Goal: Task Accomplishment & Management: Manage account settings

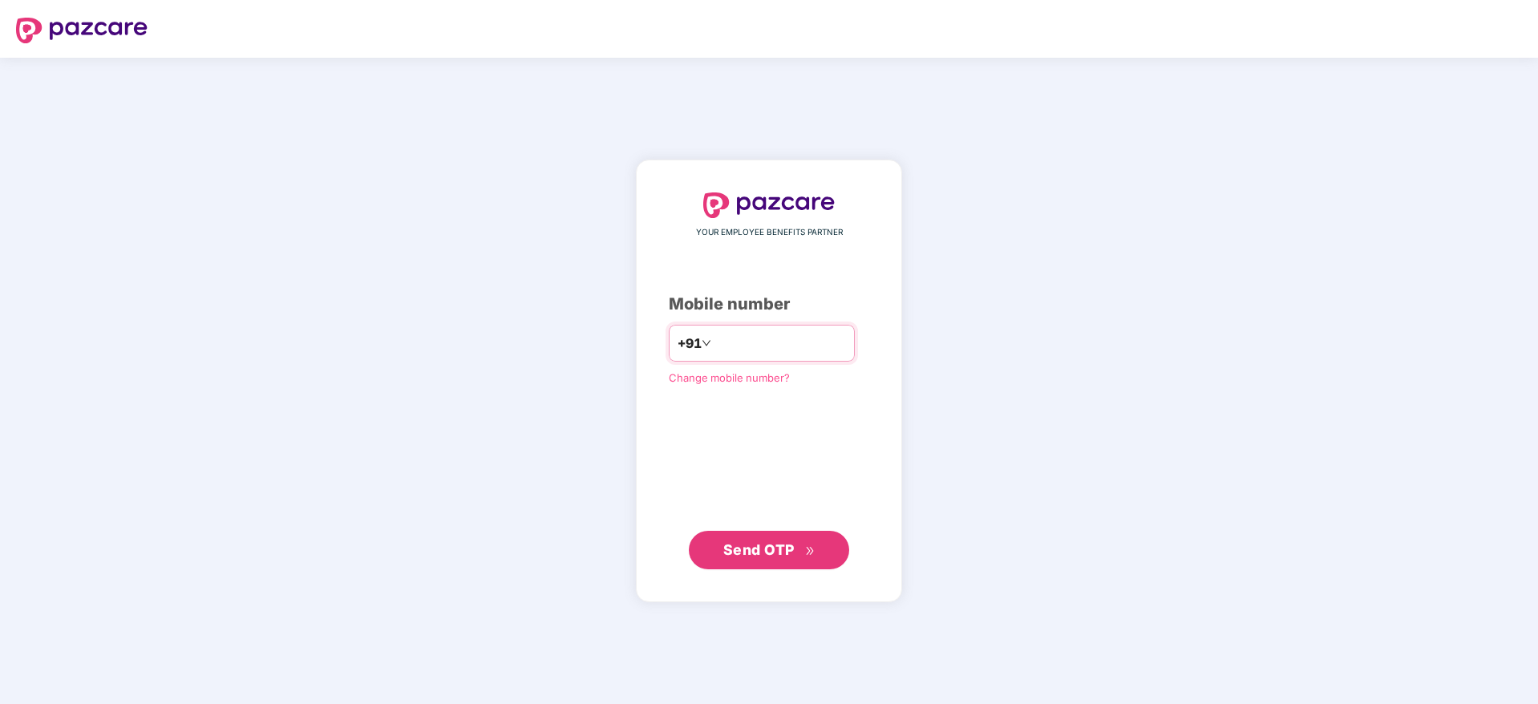
click at [715, 335] on input "number" at bounding box center [781, 343] width 132 height 26
type input "**********"
click at [759, 551] on span "Send OTP" at bounding box center [758, 549] width 71 height 17
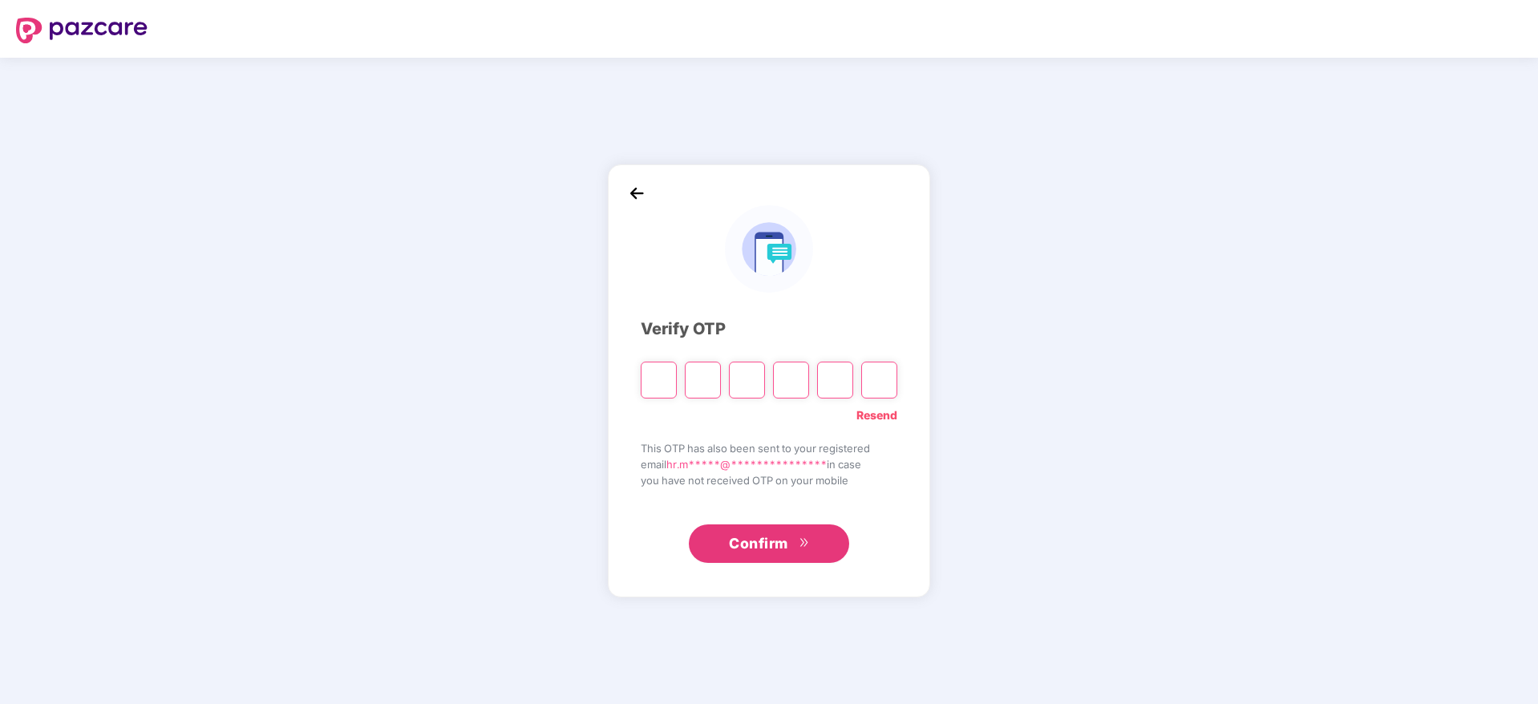
type input "*"
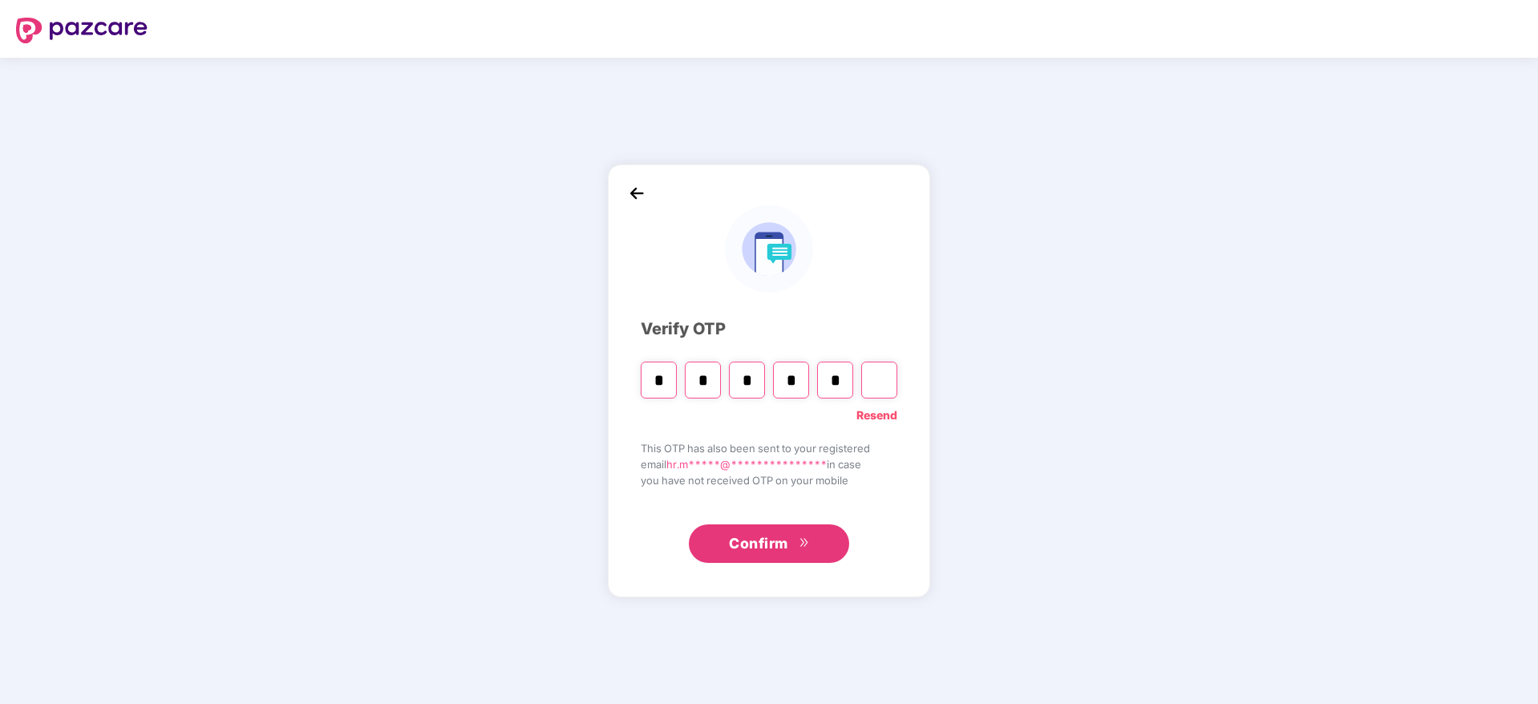
type input "*"
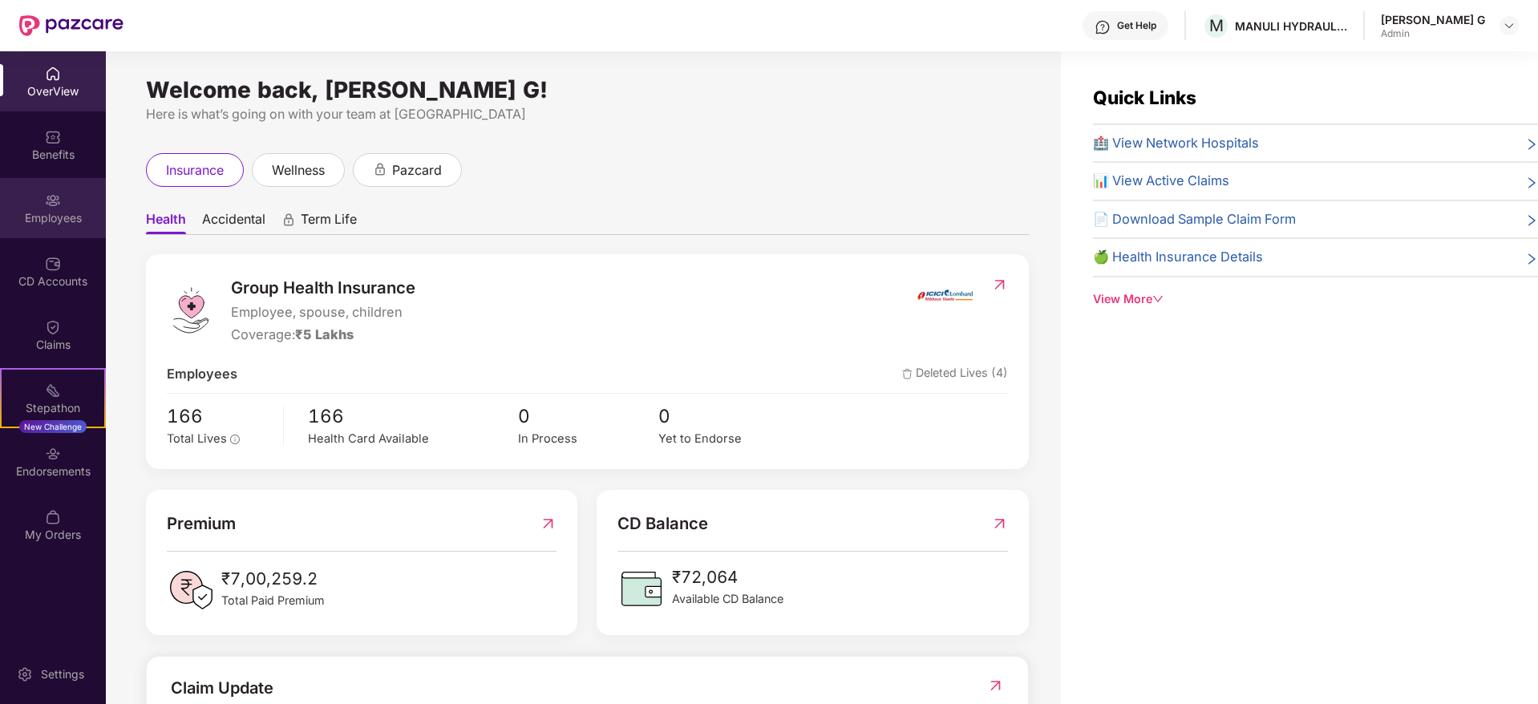
click at [47, 223] on div "Employees" at bounding box center [53, 218] width 106 height 16
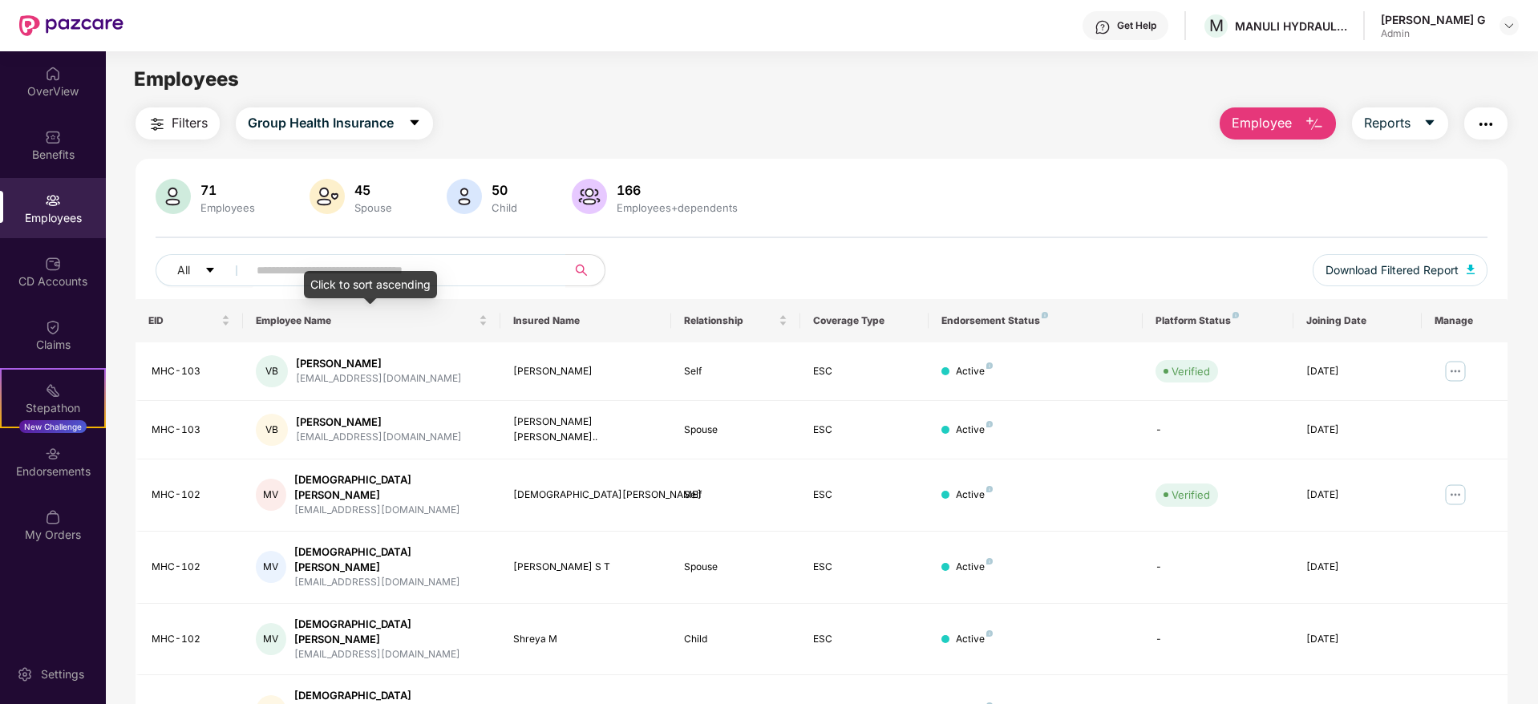
click at [385, 276] on div "Click to sort ascending" at bounding box center [370, 284] width 133 height 27
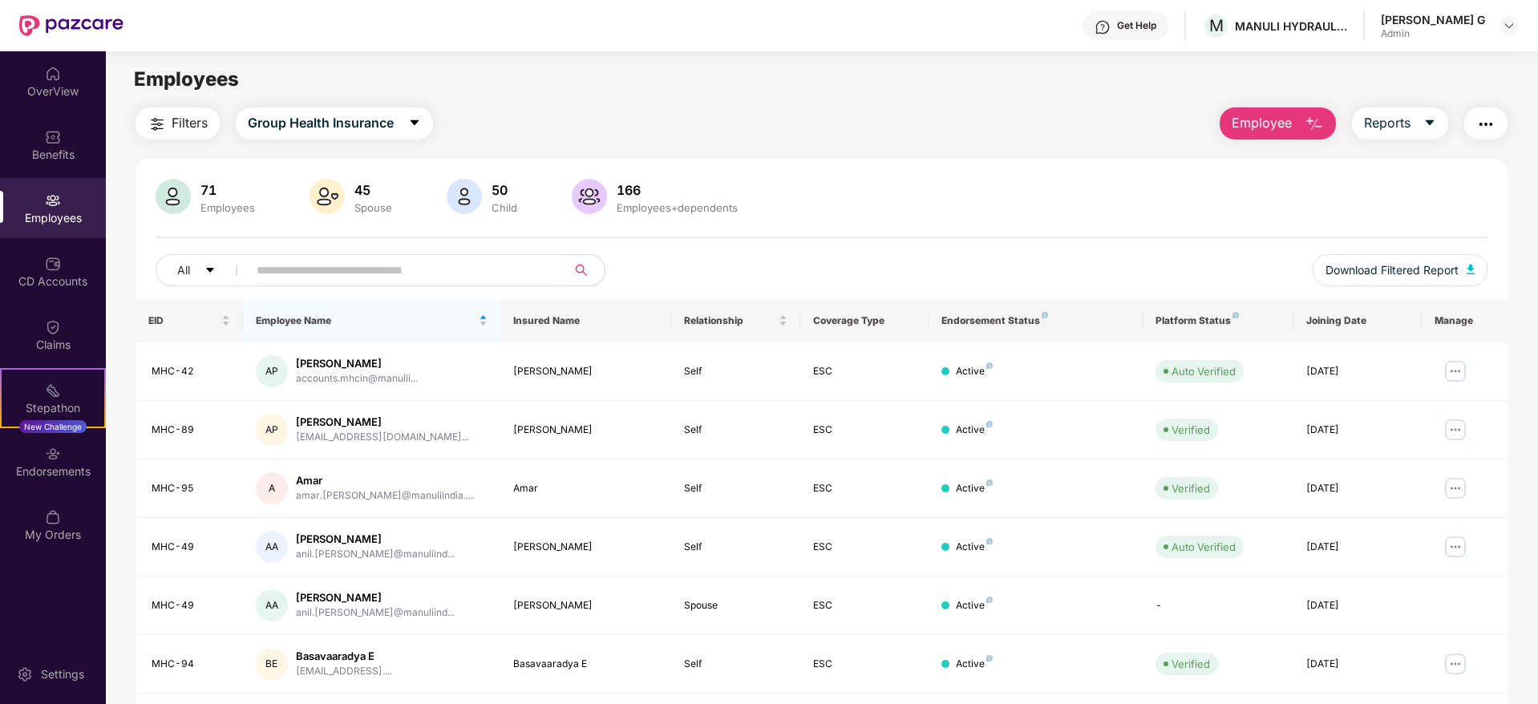
click at [395, 258] on input "text" at bounding box center [401, 270] width 288 height 24
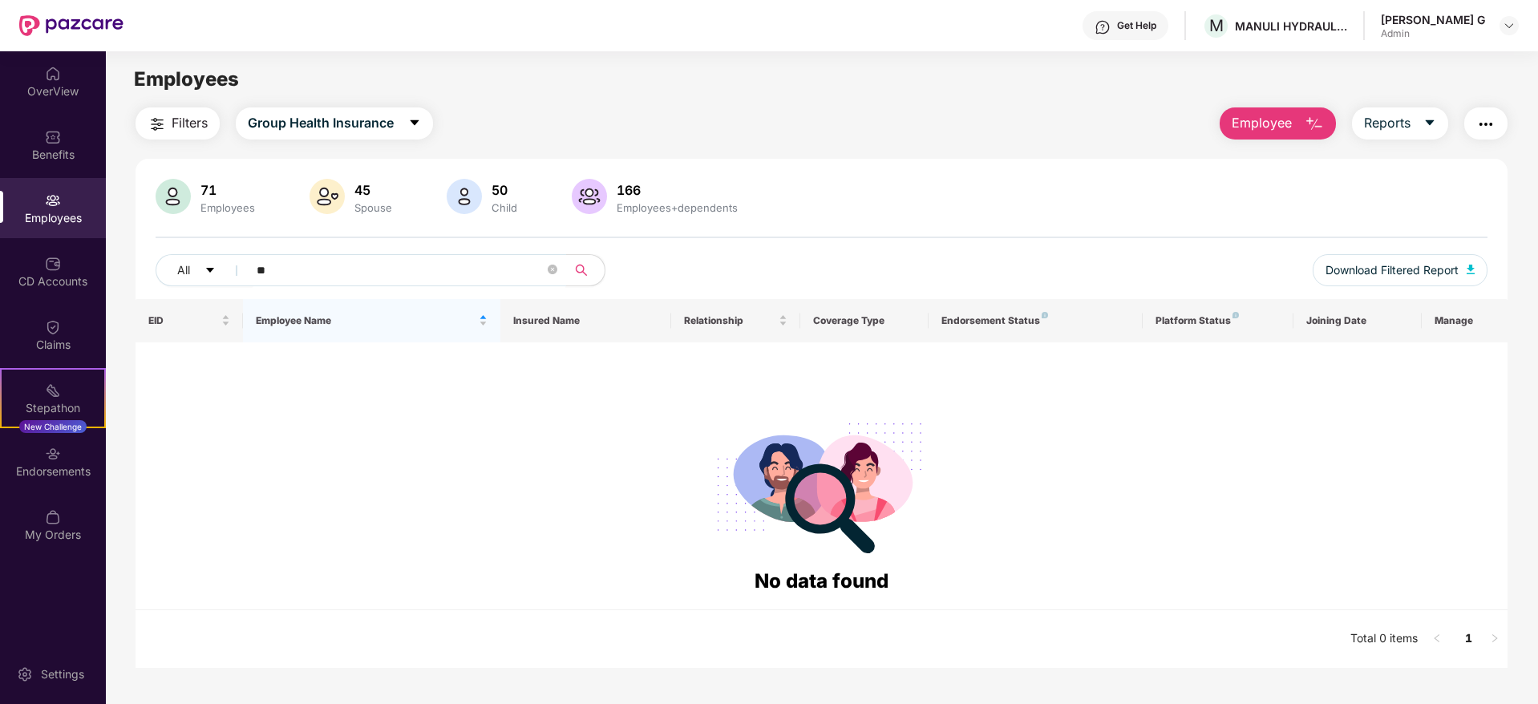
type input "*"
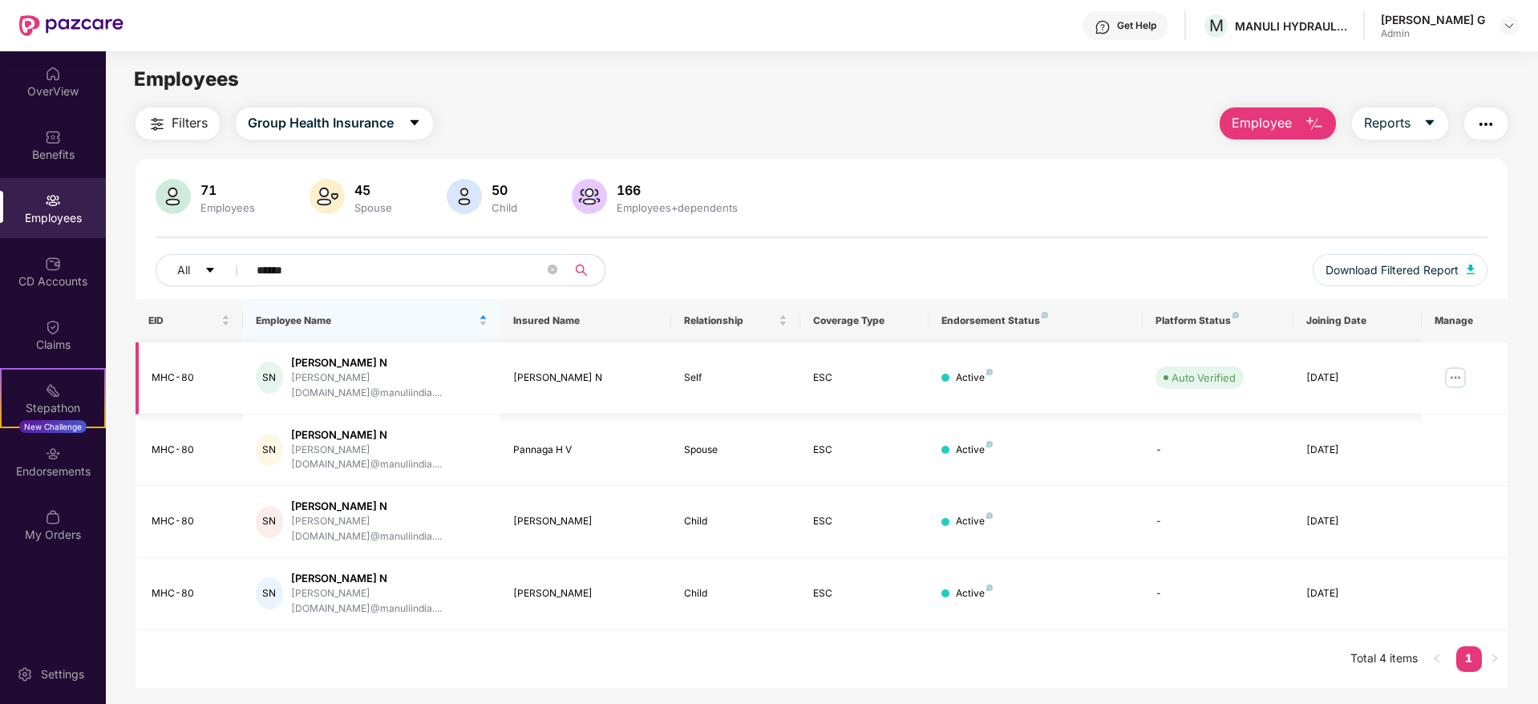
scroll to position [51, 0]
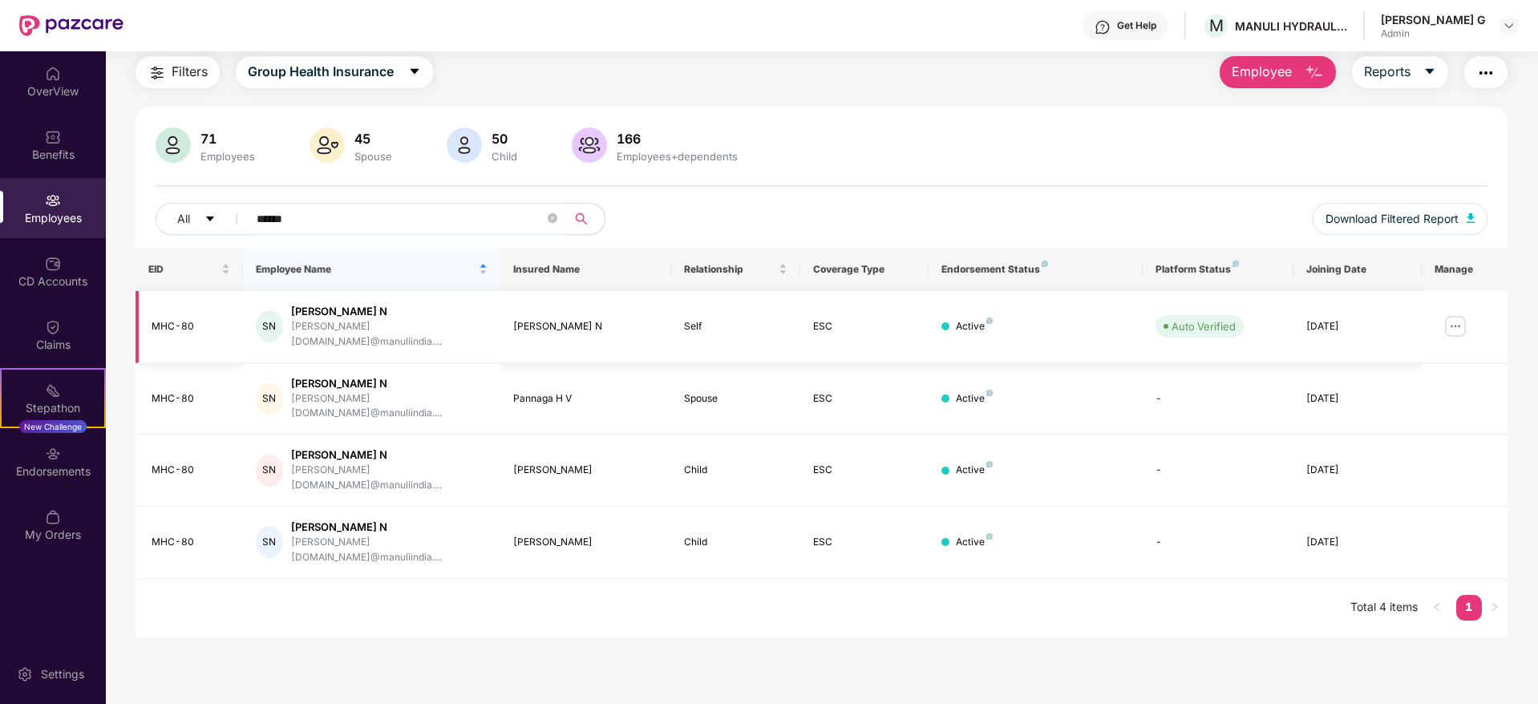
type input "******"
click at [1454, 325] on img at bounding box center [1456, 327] width 26 height 26
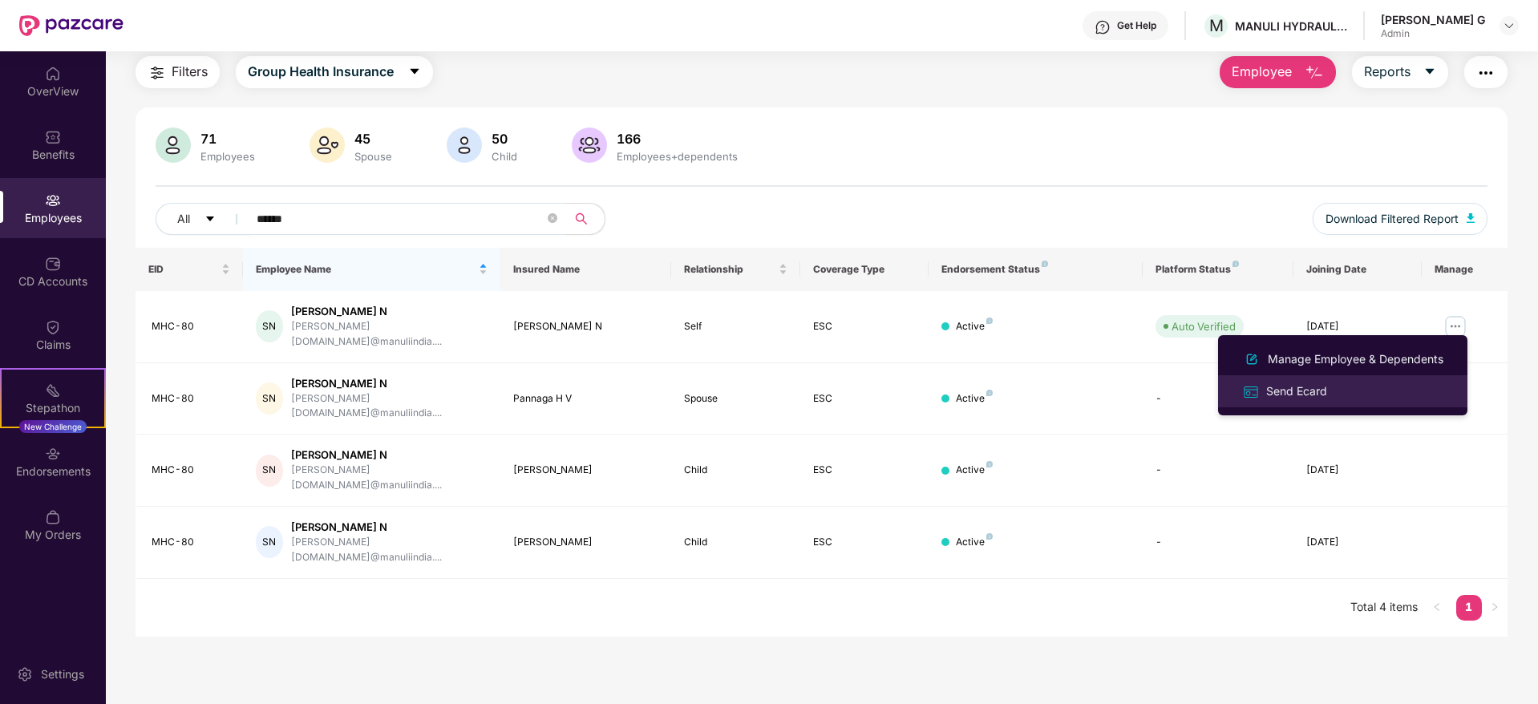
click at [1305, 388] on div "Send Ecard" at bounding box center [1296, 392] width 67 height 18
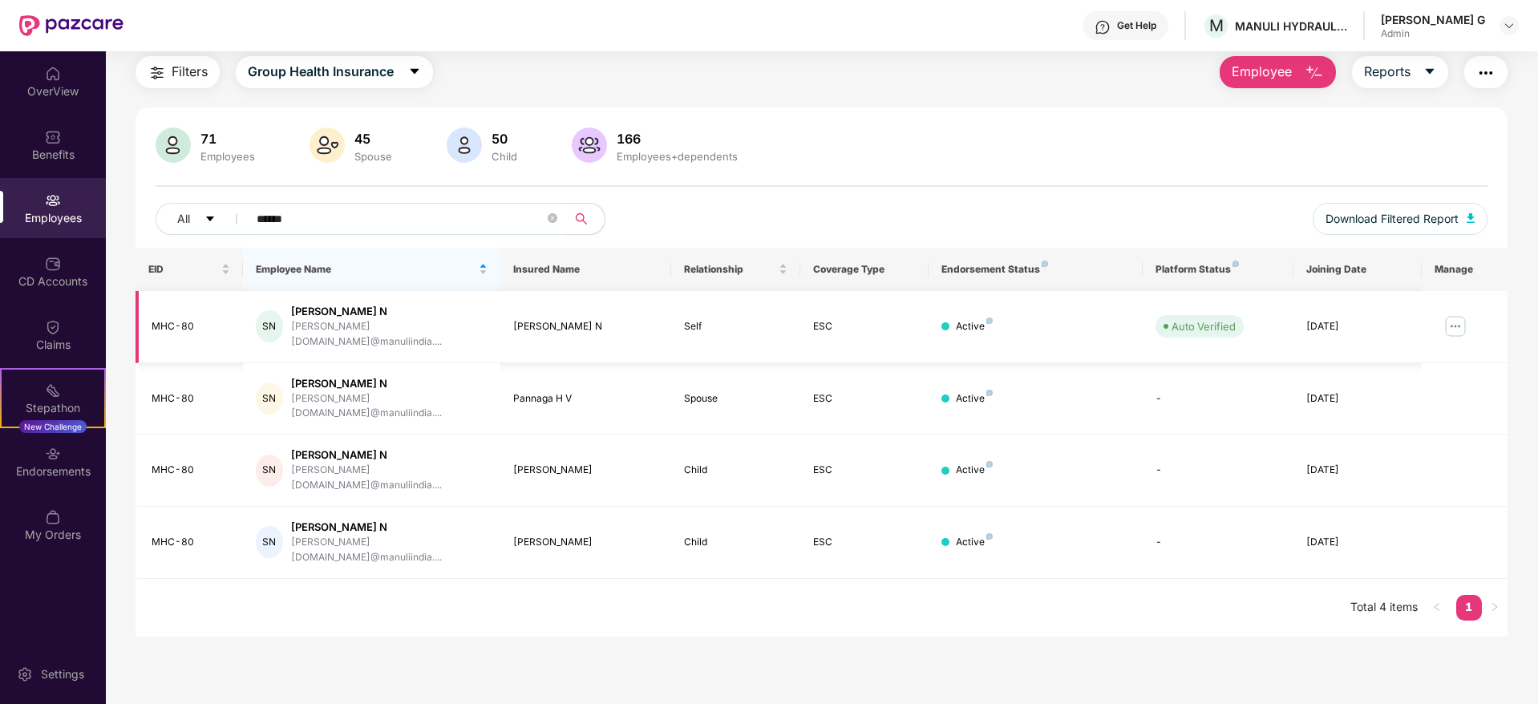
click at [1448, 322] on img at bounding box center [1456, 327] width 26 height 26
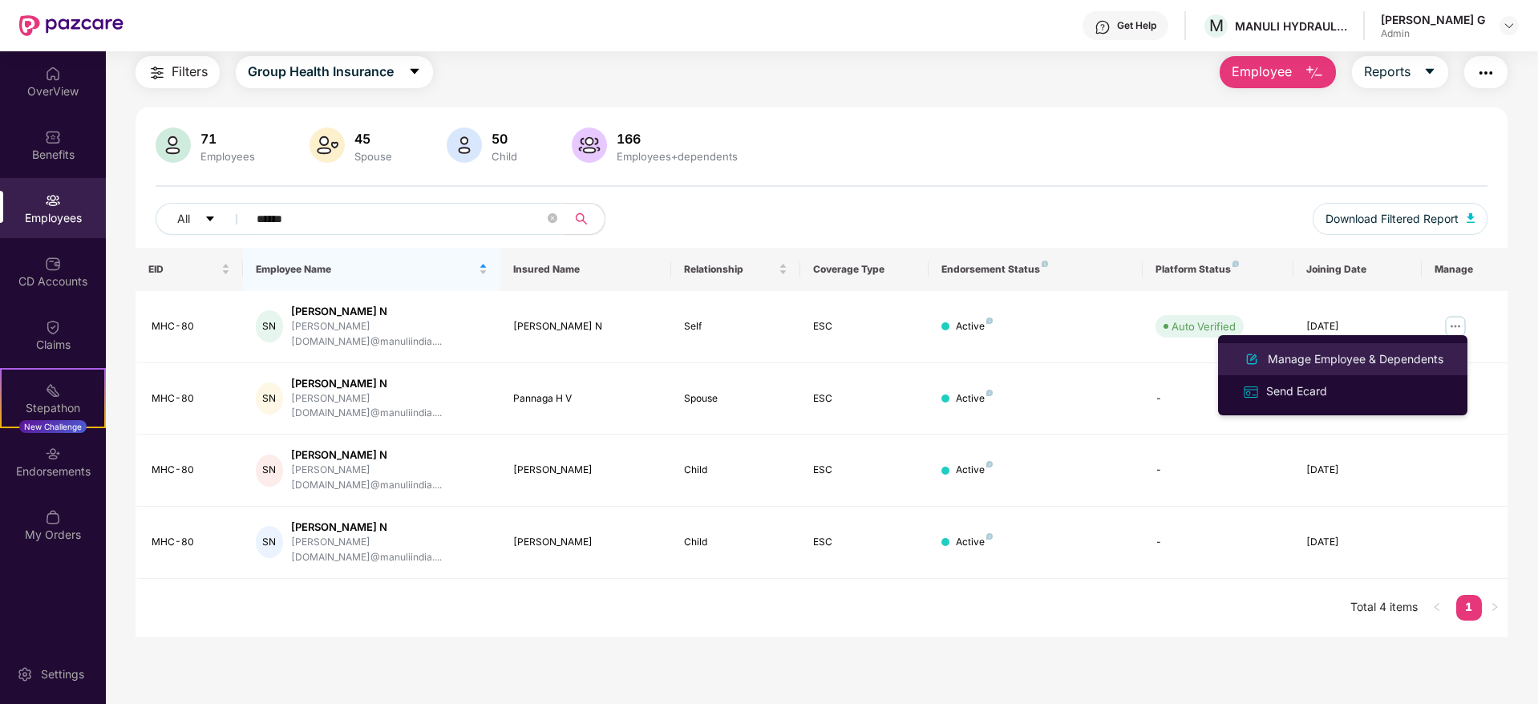
click at [1360, 363] on div "Manage Employee & Dependents" at bounding box center [1356, 359] width 182 height 18
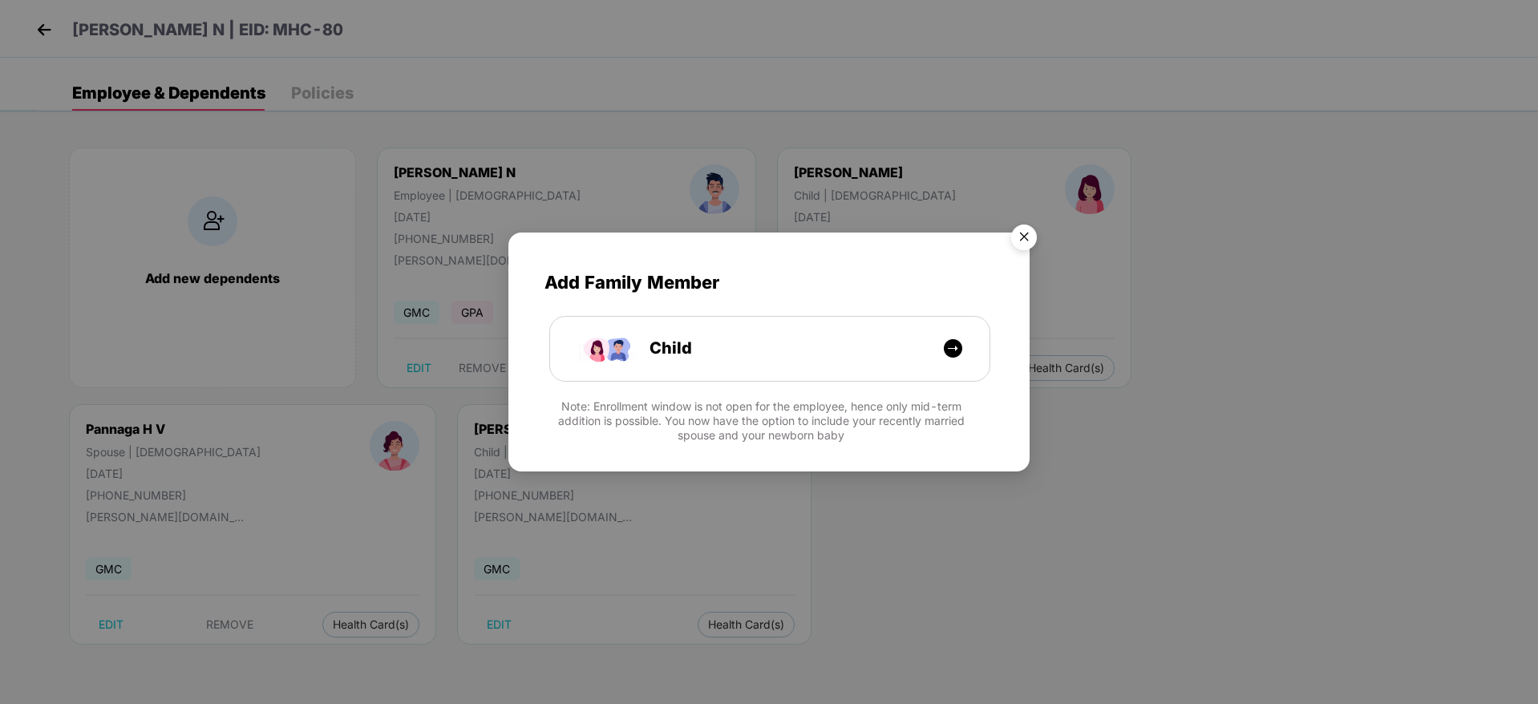
click at [1027, 243] on img "Close" at bounding box center [1024, 239] width 45 height 45
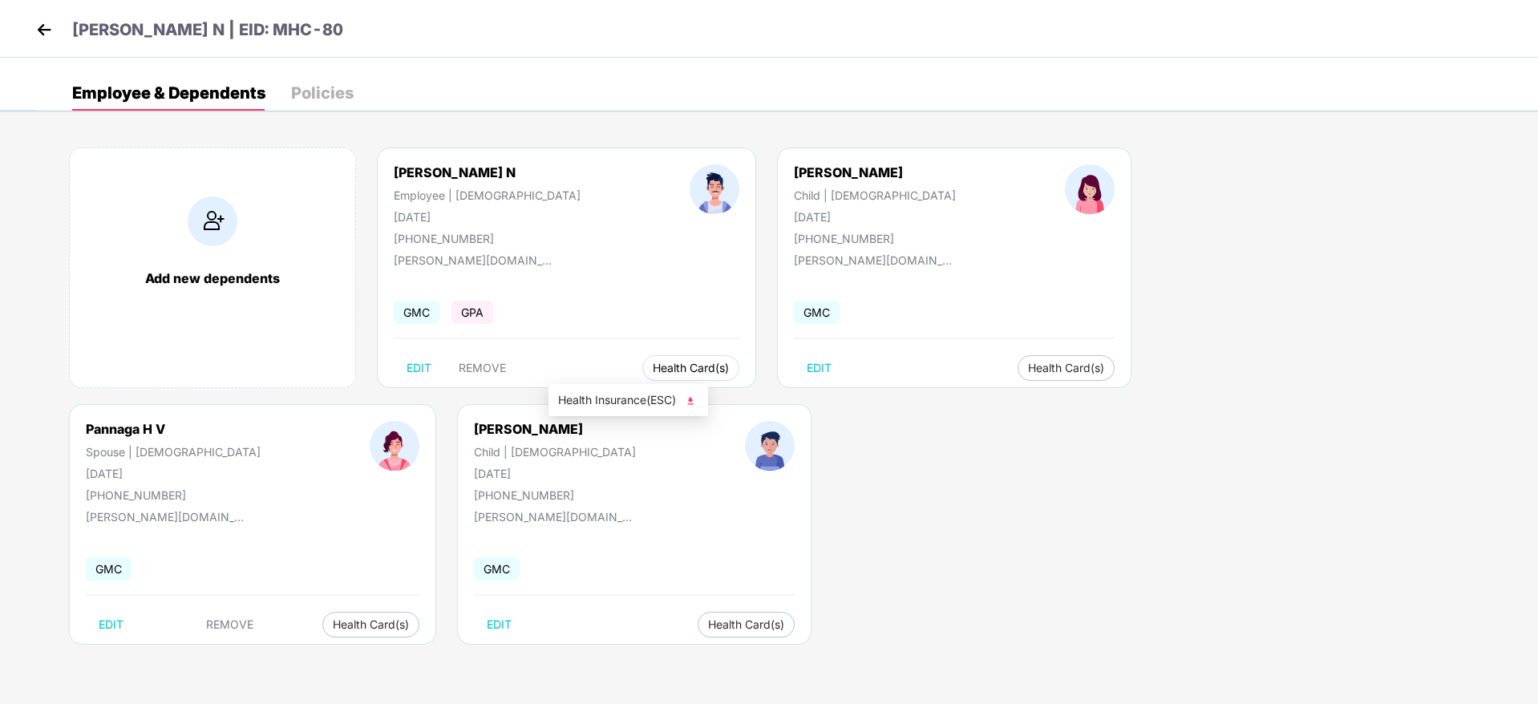
click at [653, 371] on span "Health Card(s)" at bounding box center [691, 368] width 76 height 8
click at [1028, 367] on span "Health Card(s)" at bounding box center [1066, 368] width 76 height 8
click at [653, 372] on span "Health Card(s)" at bounding box center [691, 368] width 76 height 8
click at [691, 400] on img at bounding box center [690, 401] width 16 height 16
click at [1019, 402] on img at bounding box center [1020, 401] width 16 height 16
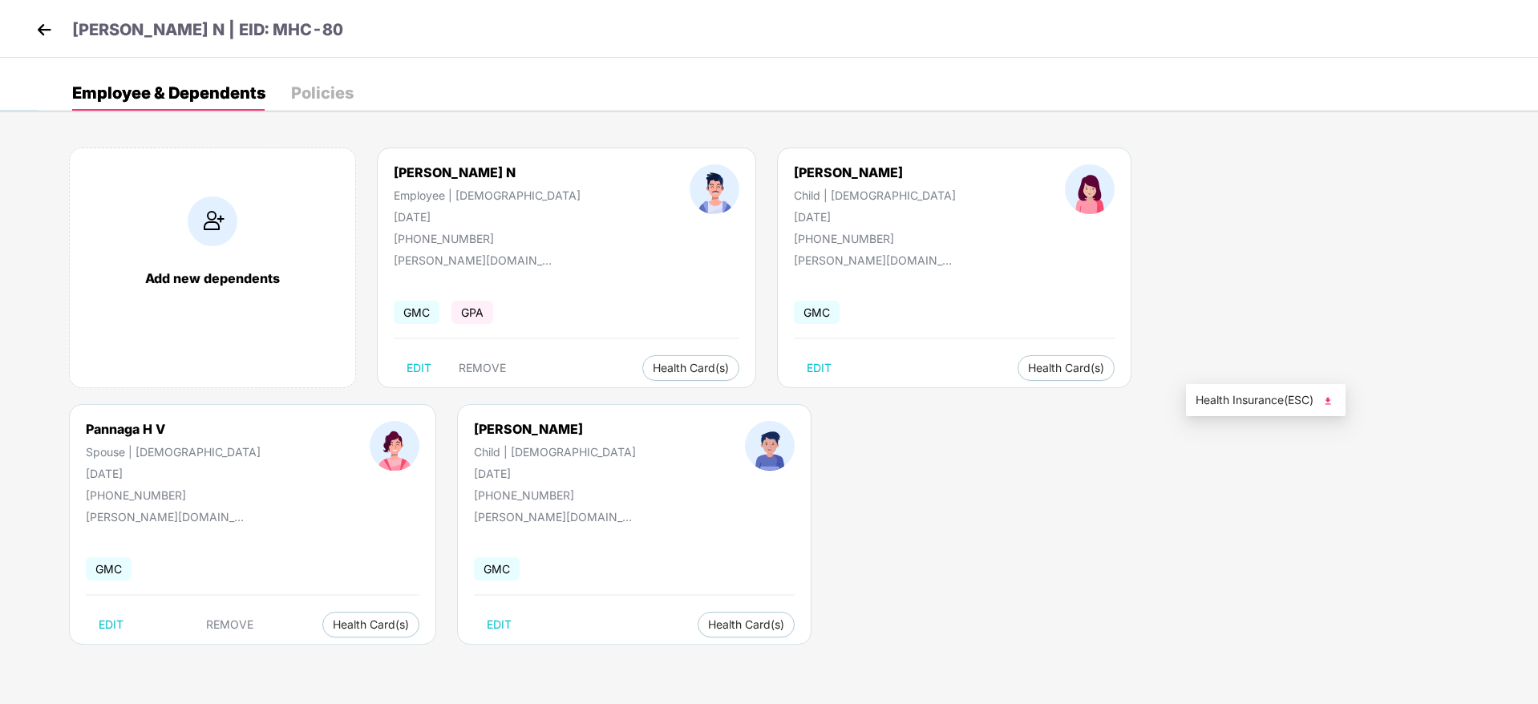
click at [1331, 400] on img at bounding box center [1328, 401] width 16 height 16
click at [408, 659] on img at bounding box center [408, 658] width 16 height 16
